Goal: Find specific page/section: Find specific page/section

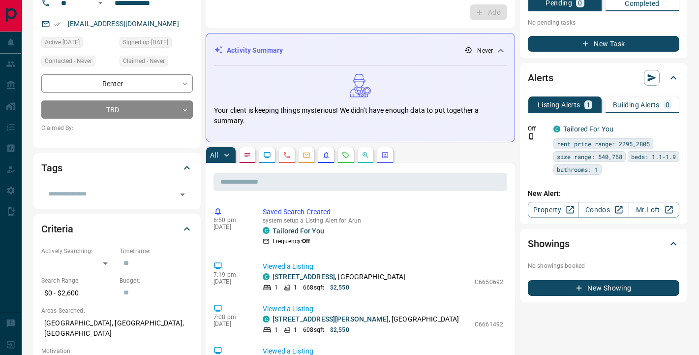
scroll to position [23, 0]
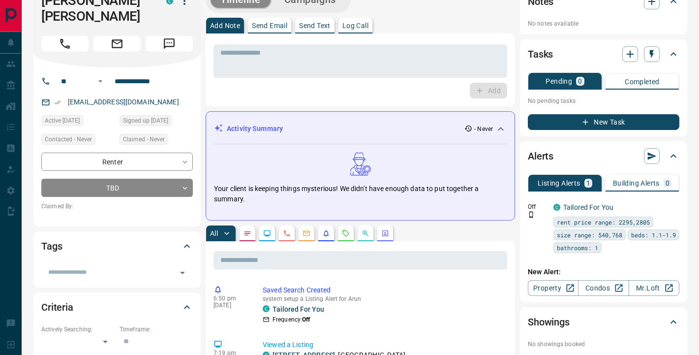
click at [390, 236] on button "button" at bounding box center [385, 233] width 16 height 16
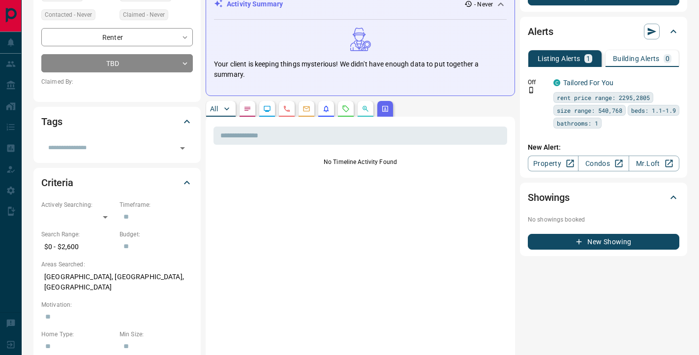
scroll to position [170, 0]
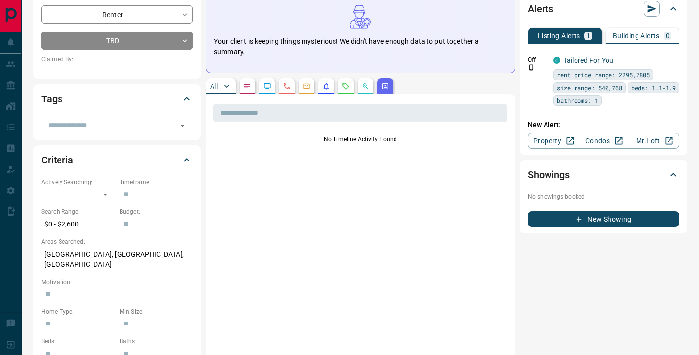
click at [221, 85] on button "All" at bounding box center [221, 86] width 30 height 16
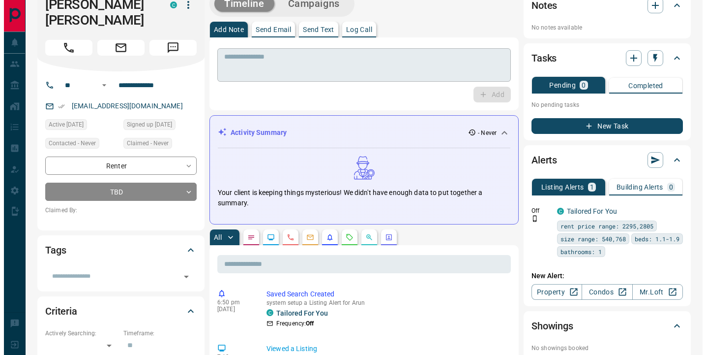
scroll to position [0, 0]
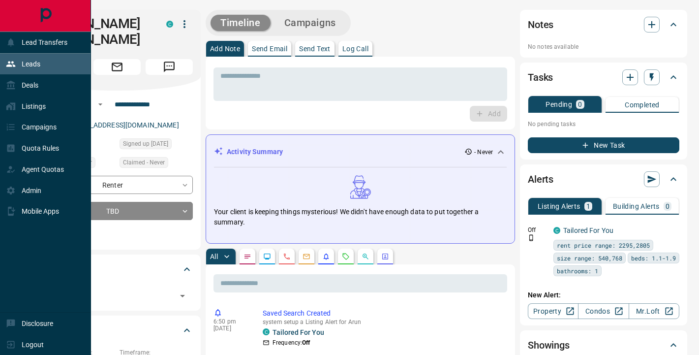
click at [11, 59] on icon at bounding box center [11, 64] width 10 height 10
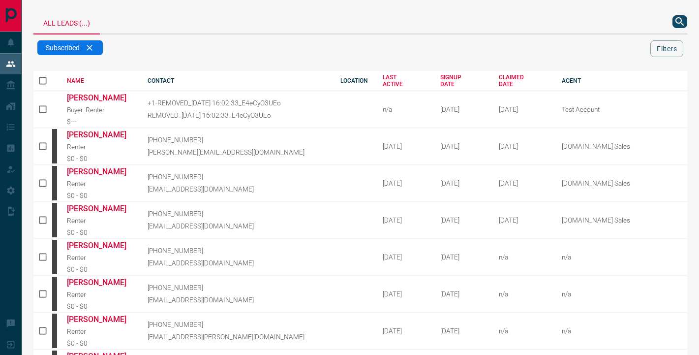
click at [677, 15] on div at bounding box center [589, 22] width 196 height 24
click at [675, 17] on icon "search button" at bounding box center [680, 22] width 12 height 12
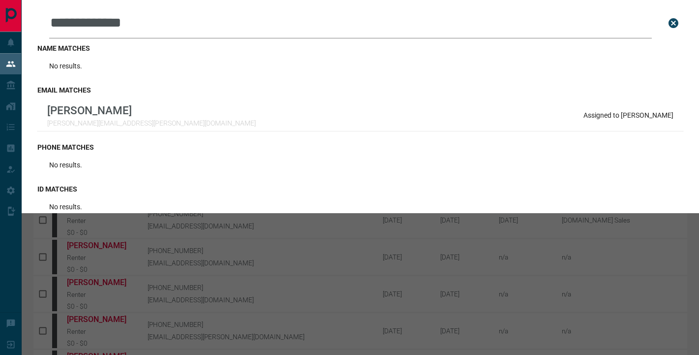
drag, startPoint x: 161, startPoint y: 30, endPoint x: 0, endPoint y: 5, distance: 163.1
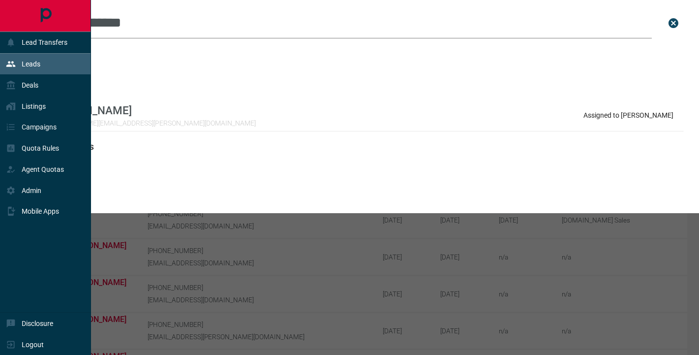
paste input "*"
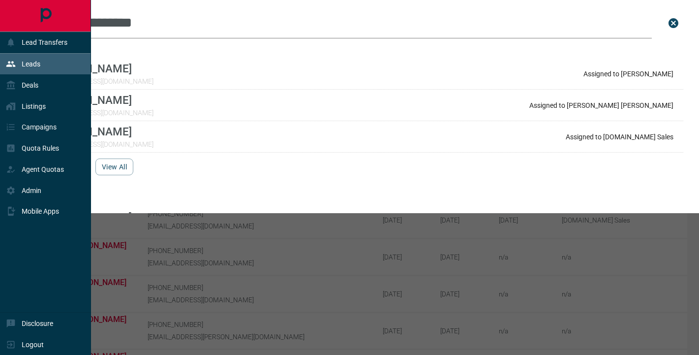
drag, startPoint x: 84, startPoint y: 21, endPoint x: 17, endPoint y: 29, distance: 67.8
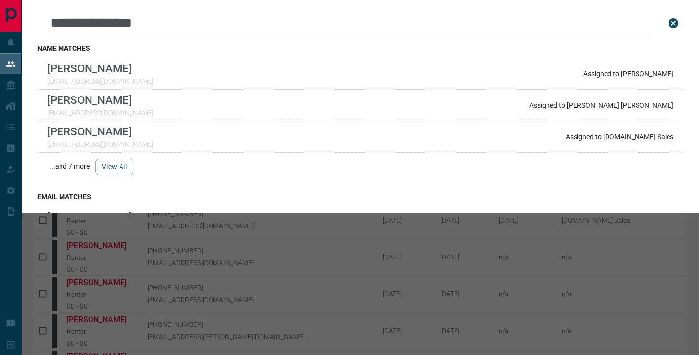
type input "**********"
click at [155, 18] on input "**********" at bounding box center [350, 23] width 602 height 30
